Goal: Browse casually: Explore the website without a specific task or goal

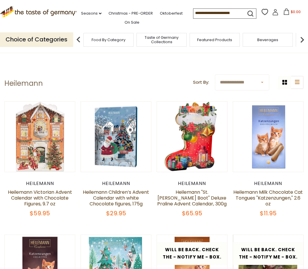
click at [303, 37] on img at bounding box center [303, 40] width 12 height 12
click at [305, 37] on img at bounding box center [303, 40] width 12 height 12
click at [305, 38] on img at bounding box center [303, 40] width 12 height 12
click at [307, 36] on img at bounding box center [303, 40] width 12 height 12
click at [306, 39] on img at bounding box center [303, 40] width 12 height 12
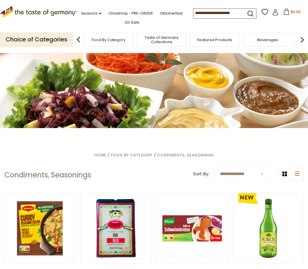
click at [79, 37] on img at bounding box center [79, 40] width 12 height 12
click at [82, 37] on img at bounding box center [79, 40] width 12 height 12
click at [82, 38] on img at bounding box center [79, 40] width 12 height 12
click at [98, 37] on span "Taste of Germany Collections" at bounding box center [74, 39] width 47 height 9
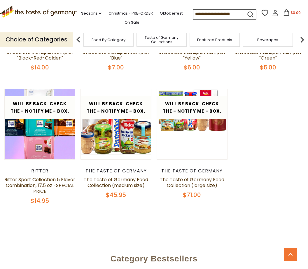
scroll to position [1119, 0]
